Goal: Find contact information: Find contact information

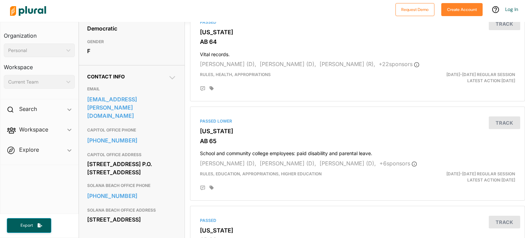
scroll to position [171, 0]
drag, startPoint x: 87, startPoint y: 166, endPoint x: 157, endPoint y: 179, distance: 71.6
click at [157, 177] on div "1021 O St. P.O. Box 942849 Sacramento, CA 94249" at bounding box center [132, 167] width 90 height 18
copy div "1021 O St. P.O. Box 942849 Sacramento, CA 94249"
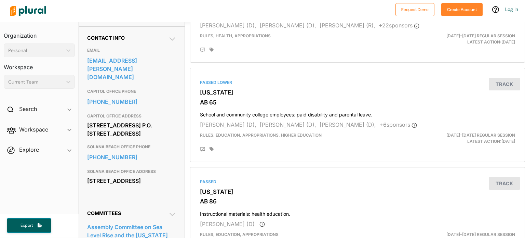
scroll to position [211, 0]
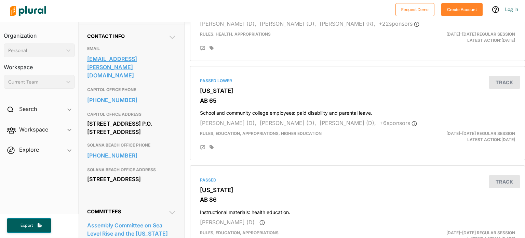
drag, startPoint x: 108, startPoint y: 98, endPoint x: 160, endPoint y: 83, distance: 54.0
click at [160, 80] on link "assemblymember.boerner@assembly.ca.gov" at bounding box center [132, 67] width 90 height 27
drag, startPoint x: 86, startPoint y: 102, endPoint x: 133, endPoint y: 103, distance: 47.2
click at [133, 103] on div "Contact Info EMAIL assemblymember.boerner@assembly.ca.gov CAPITOL OFFICE PHONE …" at bounding box center [132, 112] width 106 height 175
copy link "916-319-2077"
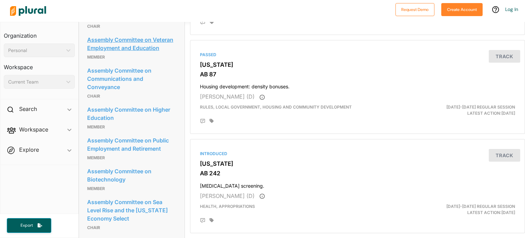
scroll to position [401, 0]
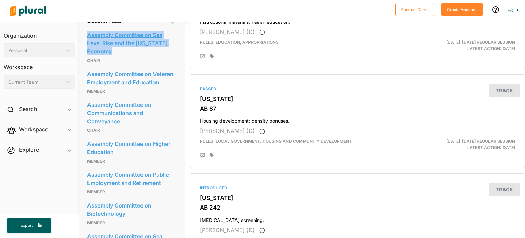
drag, startPoint x: 85, startPoint y: 53, endPoint x: 118, endPoint y: 71, distance: 38.3
copy link "Assembly Committee on Sea Level Rise and the California Economy"
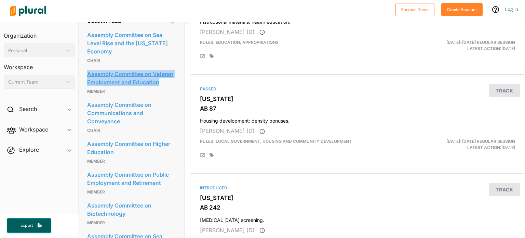
drag, startPoint x: 83, startPoint y: 92, endPoint x: 165, endPoint y: 106, distance: 83.3
copy link "Assembly Committee on Veteran Employment and Education"
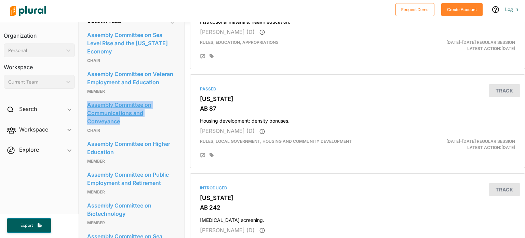
drag, startPoint x: 86, startPoint y: 123, endPoint x: 133, endPoint y: 143, distance: 51.1
copy link "Assembly Committee on Communications and Conveyance"
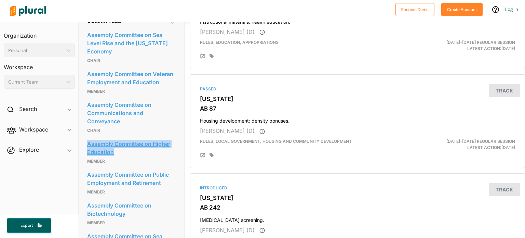
drag, startPoint x: 82, startPoint y: 161, endPoint x: 130, endPoint y: 173, distance: 49.3
copy link "Assembly Committee on Higher Education"
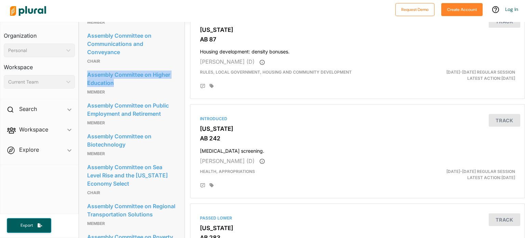
scroll to position [470, 0]
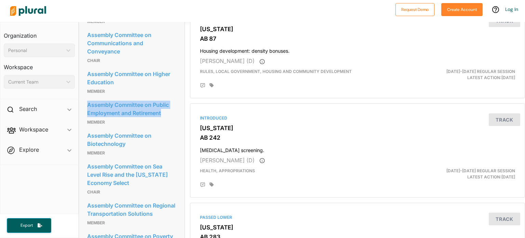
drag, startPoint x: 85, startPoint y: 124, endPoint x: 176, endPoint y: 137, distance: 91.1
copy link "Assembly Committee on Public Employment and Retirement"
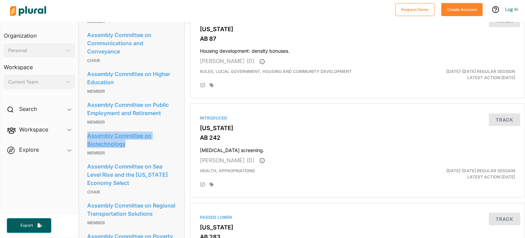
drag, startPoint x: 84, startPoint y: 154, endPoint x: 146, endPoint y: 166, distance: 63.6
copy link "Assembly Committee on Biotechnology"
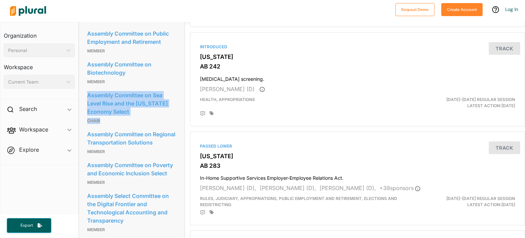
drag, startPoint x: 83, startPoint y: 112, endPoint x: 145, endPoint y: 137, distance: 67.0
click at [145, 137] on div "Committees Assembly Committee on Sea Level Rise and the California Economy Chai…" at bounding box center [132, 182] width 106 height 627
click at [144, 125] on p "Chair" at bounding box center [132, 121] width 90 height 8
click at [82, 110] on div "Committees Assembly Committee on Sea Level Rise and the California Economy Chai…" at bounding box center [132, 182] width 106 height 627
drag, startPoint x: 85, startPoint y: 112, endPoint x: 138, endPoint y: 132, distance: 56.8
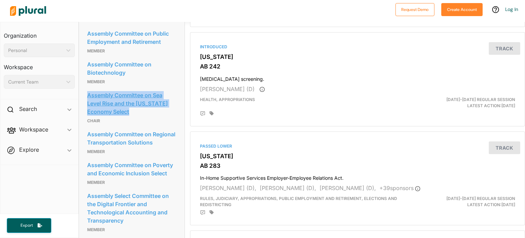
click at [138, 132] on div "Committees Assembly Committee on Sea Level Rise and the California Economy Chai…" at bounding box center [132, 182] width 106 height 627
copy link "Assembly Committee on Sea Level Rise and the California Economy Select"
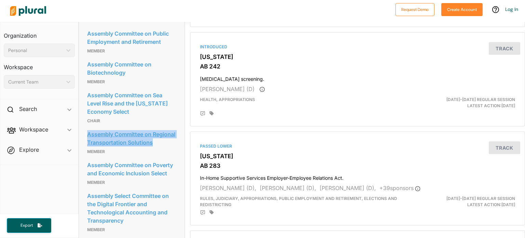
drag, startPoint x: 86, startPoint y: 151, endPoint x: 119, endPoint y: 171, distance: 38.3
click at [119, 171] on div "Committees Assembly Committee on Sea Level Rise and the California Economy Chai…" at bounding box center [132, 182] width 106 height 627
copy link "Assembly Committee on Regional Transportation Solutions"
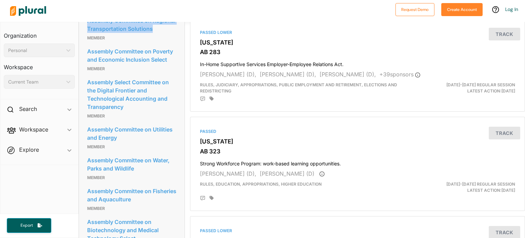
scroll to position [655, 0]
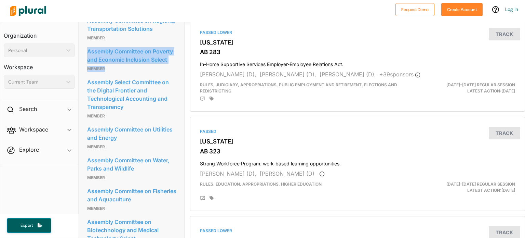
drag, startPoint x: 84, startPoint y: 81, endPoint x: 181, endPoint y: 98, distance: 98.3
click at [181, 98] on div "Committees Assembly Committee on Sea Level Rise and the California Economy Chai…" at bounding box center [132, 68] width 106 height 627
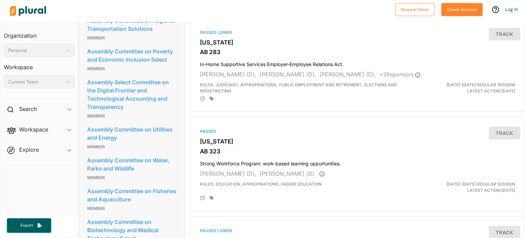
click at [138, 42] on p "Member" at bounding box center [132, 38] width 90 height 8
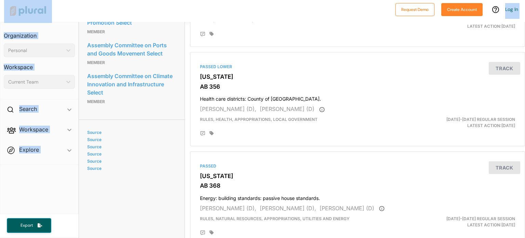
scroll to position [902, 0]
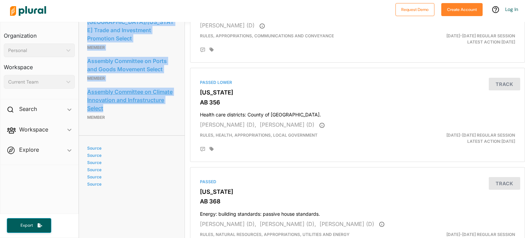
drag, startPoint x: 85, startPoint y: 78, endPoint x: 136, endPoint y: 128, distance: 71.6
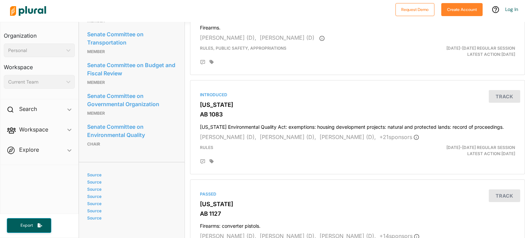
scroll to position [435, 0]
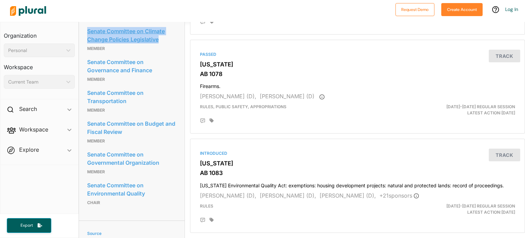
drag, startPoint x: 85, startPoint y: 66, endPoint x: 171, endPoint y: 74, distance: 86.5
click at [171, 74] on div "Committees Senate Committee on Climate Change Policies Legislative Member Senat…" at bounding box center [132, 113] width 106 height 214
copy link "Senate Committee on Climate Change Policies Legislative"
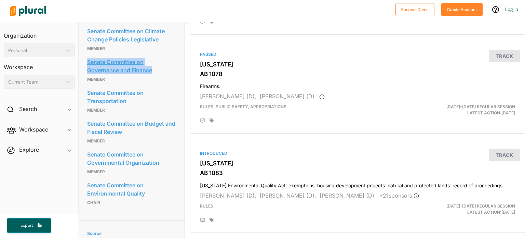
drag, startPoint x: 85, startPoint y: 98, endPoint x: 154, endPoint y: 108, distance: 69.4
click at [154, 108] on div "Committees Senate Committee on Climate Change Policies Legislative Member Senat…" at bounding box center [132, 113] width 106 height 214
copy link "Senate Committee on Governance and Finance"
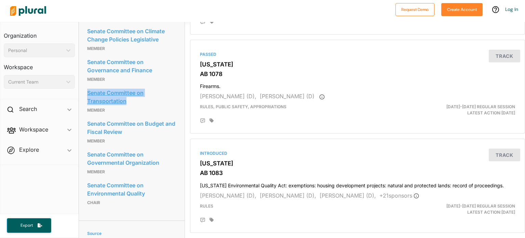
drag, startPoint x: 85, startPoint y: 130, endPoint x: 146, endPoint y: 142, distance: 62.0
click at [146, 142] on div "Committees Senate Committee on Climate Change Policies Legislative Member Senat…" at bounding box center [132, 113] width 106 height 214
copy link "Senate Committee on Transportation"
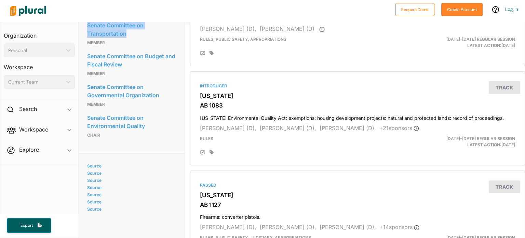
scroll to position [503, 0]
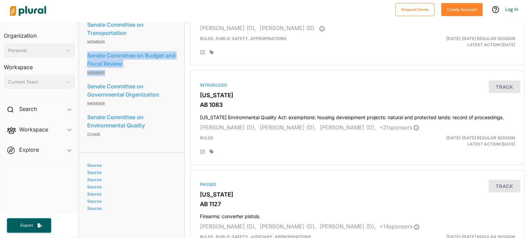
drag, startPoint x: 84, startPoint y: 90, endPoint x: 154, endPoint y: 106, distance: 71.2
click at [154, 106] on div "Committees Senate Committee on Climate Change Policies Legislative Member Senat…" at bounding box center [132, 45] width 106 height 214
click at [154, 77] on p "Member" at bounding box center [132, 73] width 90 height 8
drag, startPoint x: 82, startPoint y: 92, endPoint x: 148, endPoint y: 101, distance: 66.5
click at [148, 101] on div "Committees Senate Committee on Climate Change Policies Legislative Member Senat…" at bounding box center [132, 45] width 106 height 214
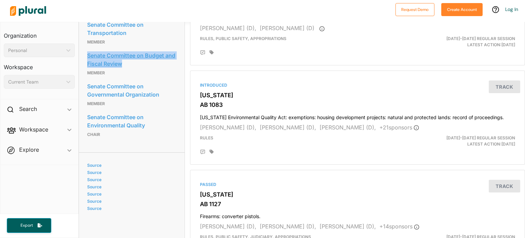
copy link "Senate Committee on Budget and Fiscal Review"
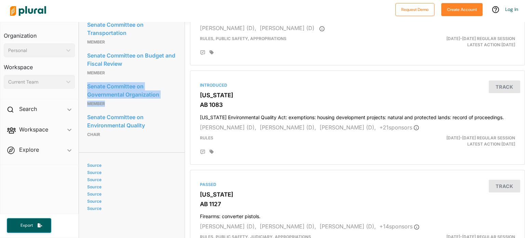
drag, startPoint x: 84, startPoint y: 124, endPoint x: 178, endPoint y: 138, distance: 94.7
click at [178, 138] on div "Committees Senate Committee on Climate Change Policies Legislative Member Senat…" at bounding box center [132, 45] width 106 height 214
click at [85, 116] on div "Committees Senate Committee on Climate Change Policies Legislative Member Senat…" at bounding box center [132, 45] width 106 height 214
drag, startPoint x: 84, startPoint y: 121, endPoint x: 179, endPoint y: 134, distance: 95.9
click at [179, 134] on div "Committees Senate Committee on Climate Change Policies Legislative Member Senat…" at bounding box center [132, 45] width 106 height 214
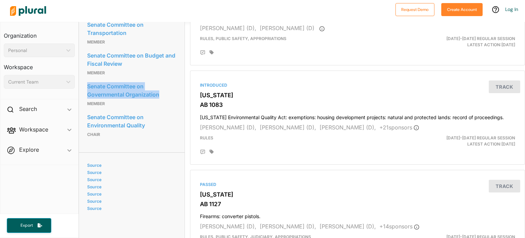
copy link "Senate Committee on Governmental Organization"
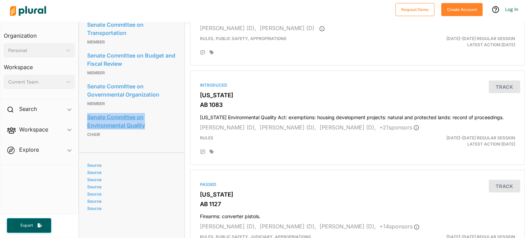
drag, startPoint x: 85, startPoint y: 151, endPoint x: 156, endPoint y: 160, distance: 70.6
click at [156, 152] on div "Committees Senate Committee on Climate Change Policies Legislative Member Senat…" at bounding box center [132, 45] width 106 height 214
copy link "Senate Committee on Environmental Quality"
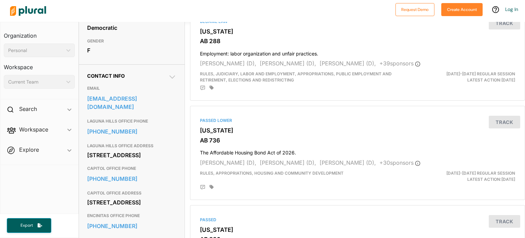
scroll to position [172, 0]
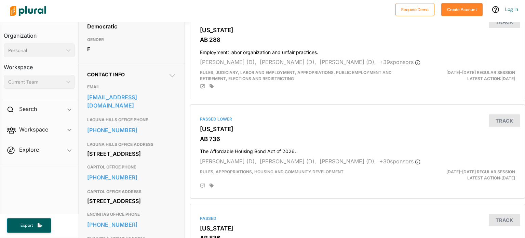
drag, startPoint x: 83, startPoint y: 109, endPoint x: 104, endPoint y: 119, distance: 22.6
click at [104, 119] on div "Contact Info EMAIL [EMAIL_ADDRESS][DOMAIN_NAME] [GEOGRAPHIC_DATA] OFFICE PHONE …" at bounding box center [132, 166] width 106 height 206
